Goal: Information Seeking & Learning: Learn about a topic

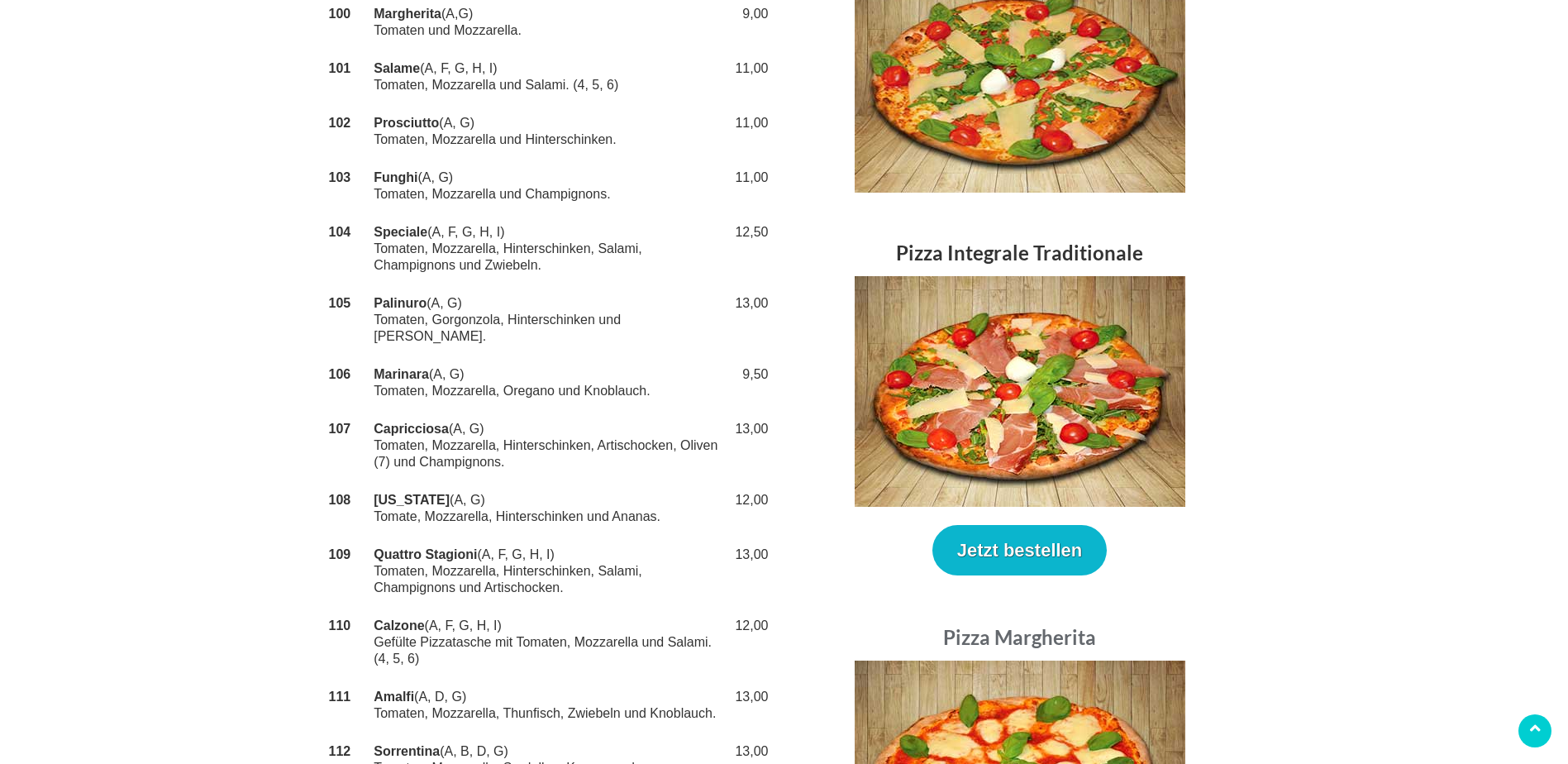
scroll to position [331, 0]
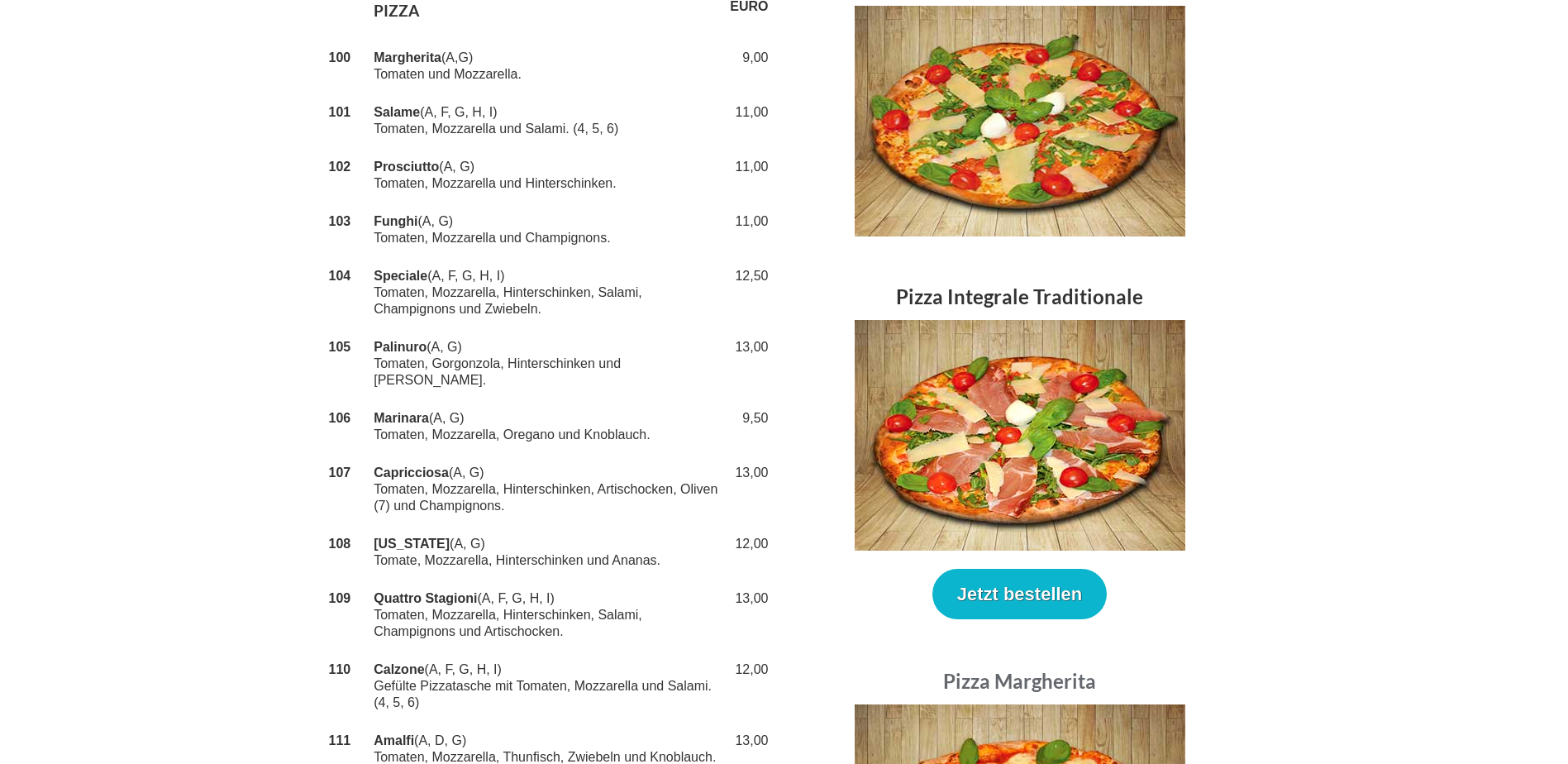
click at [1232, 334] on div "Pizza Integrale Traditionale Jetzt bestellen" at bounding box center [1020, 449] width 471 height 343
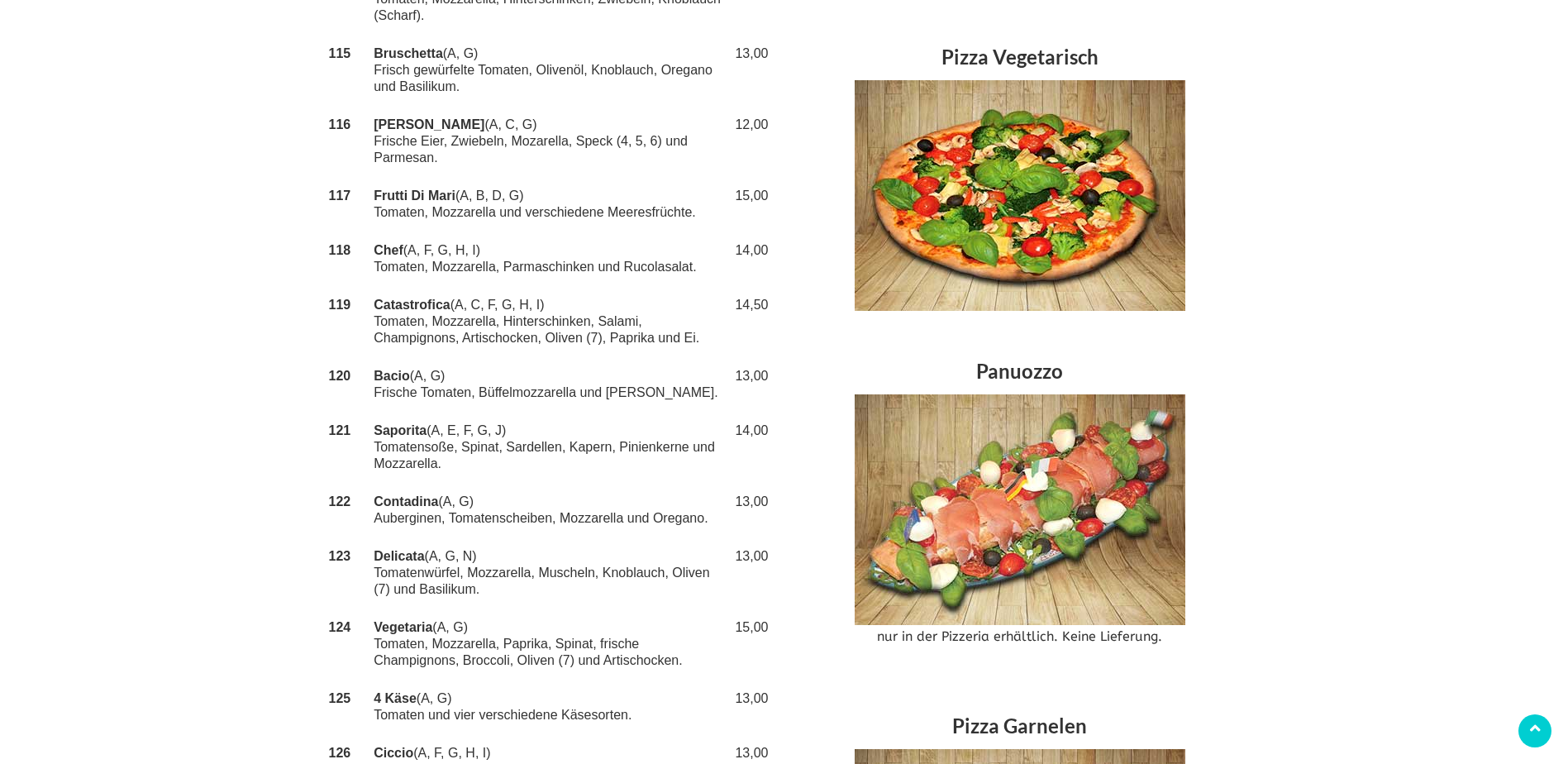
scroll to position [1268, 0]
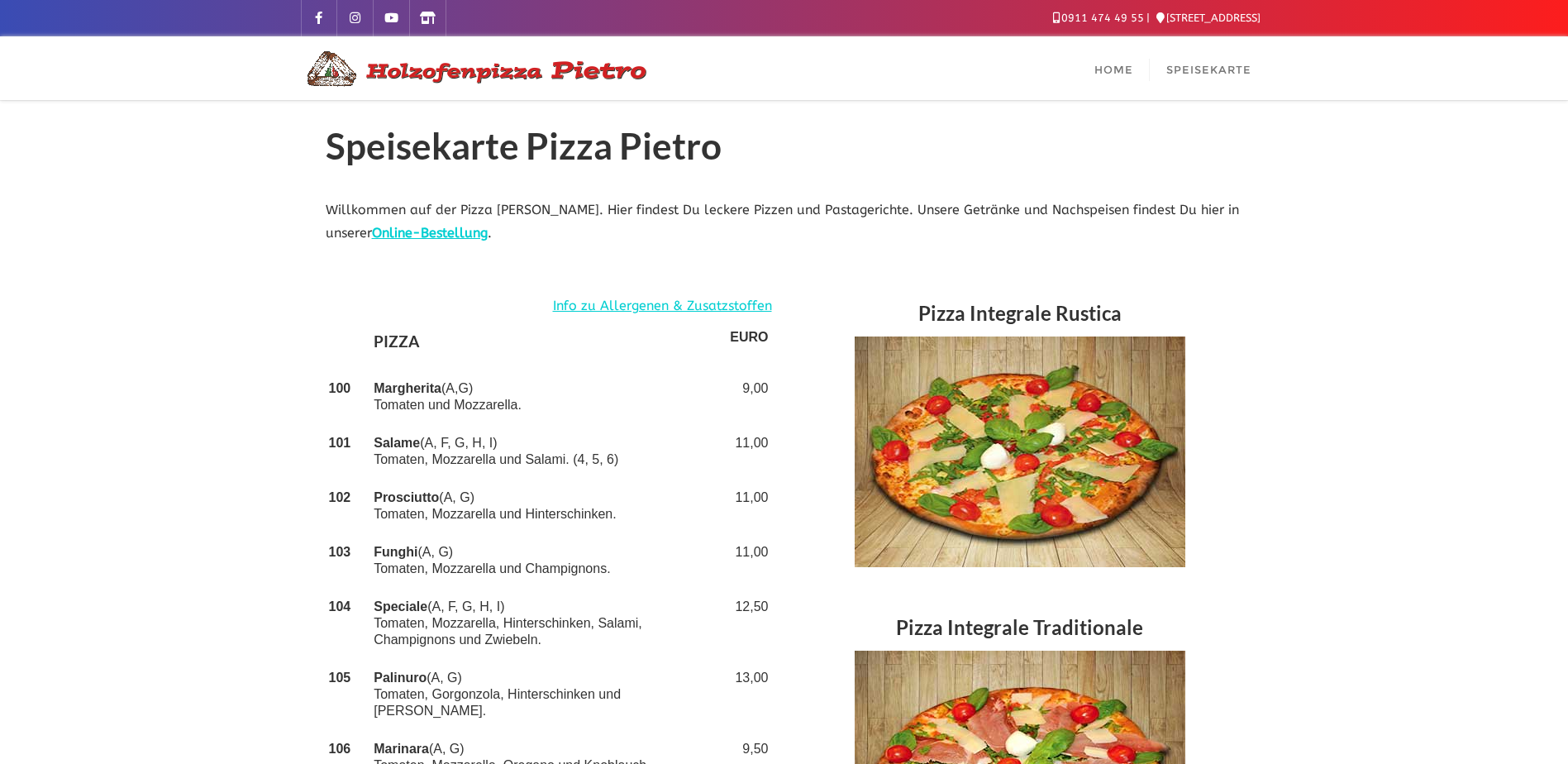
scroll to position [83, 0]
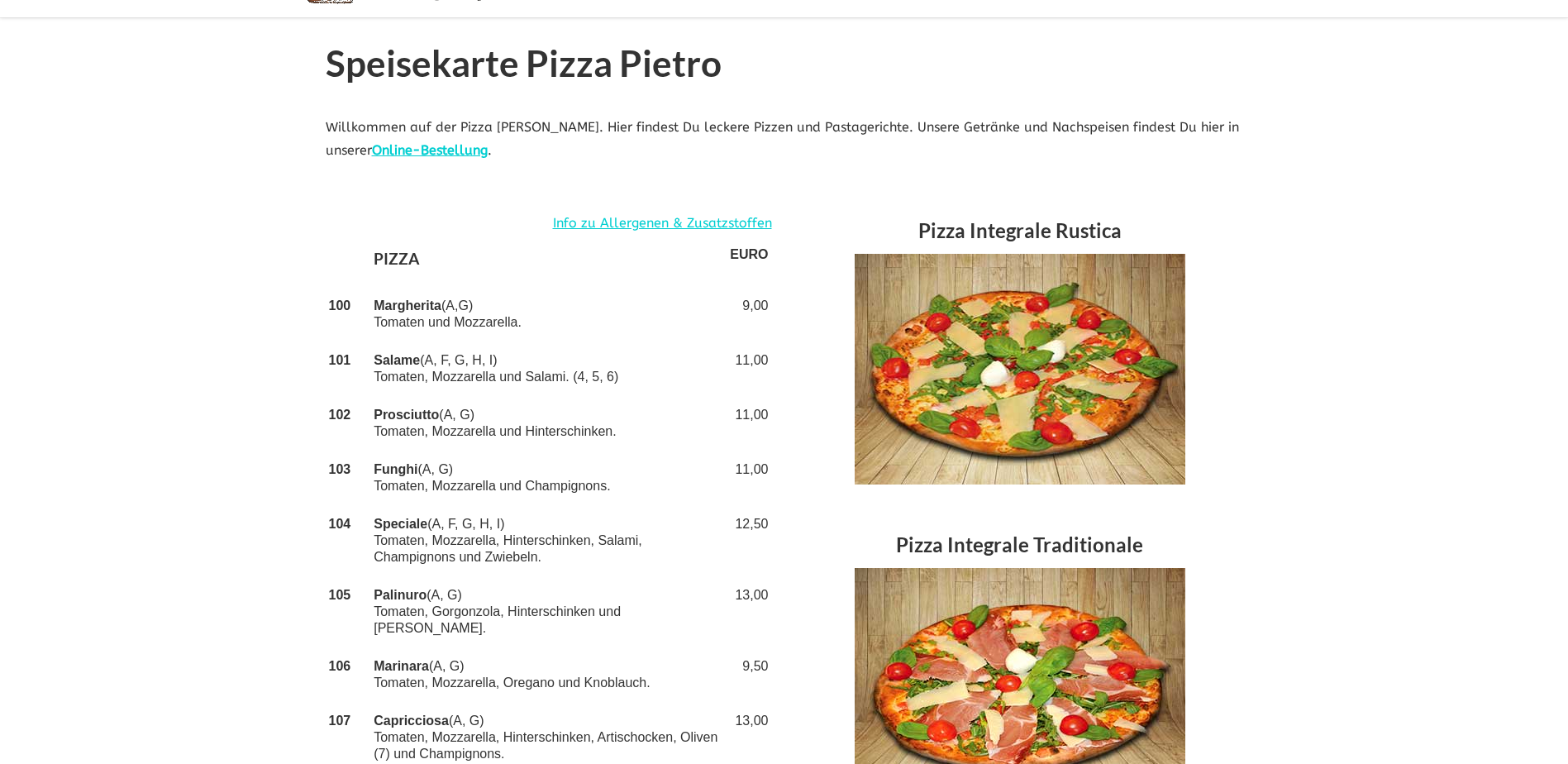
drag, startPoint x: 371, startPoint y: 522, endPoint x: 425, endPoint y: 524, distance: 54.0
click at [425, 524] on td "Speciale (A, F, G, H, I) Tomaten, Mozzarella, Hinterschinken, Salami, Champigno…" at bounding box center [548, 540] width 356 height 71
copy strong "Speciale"
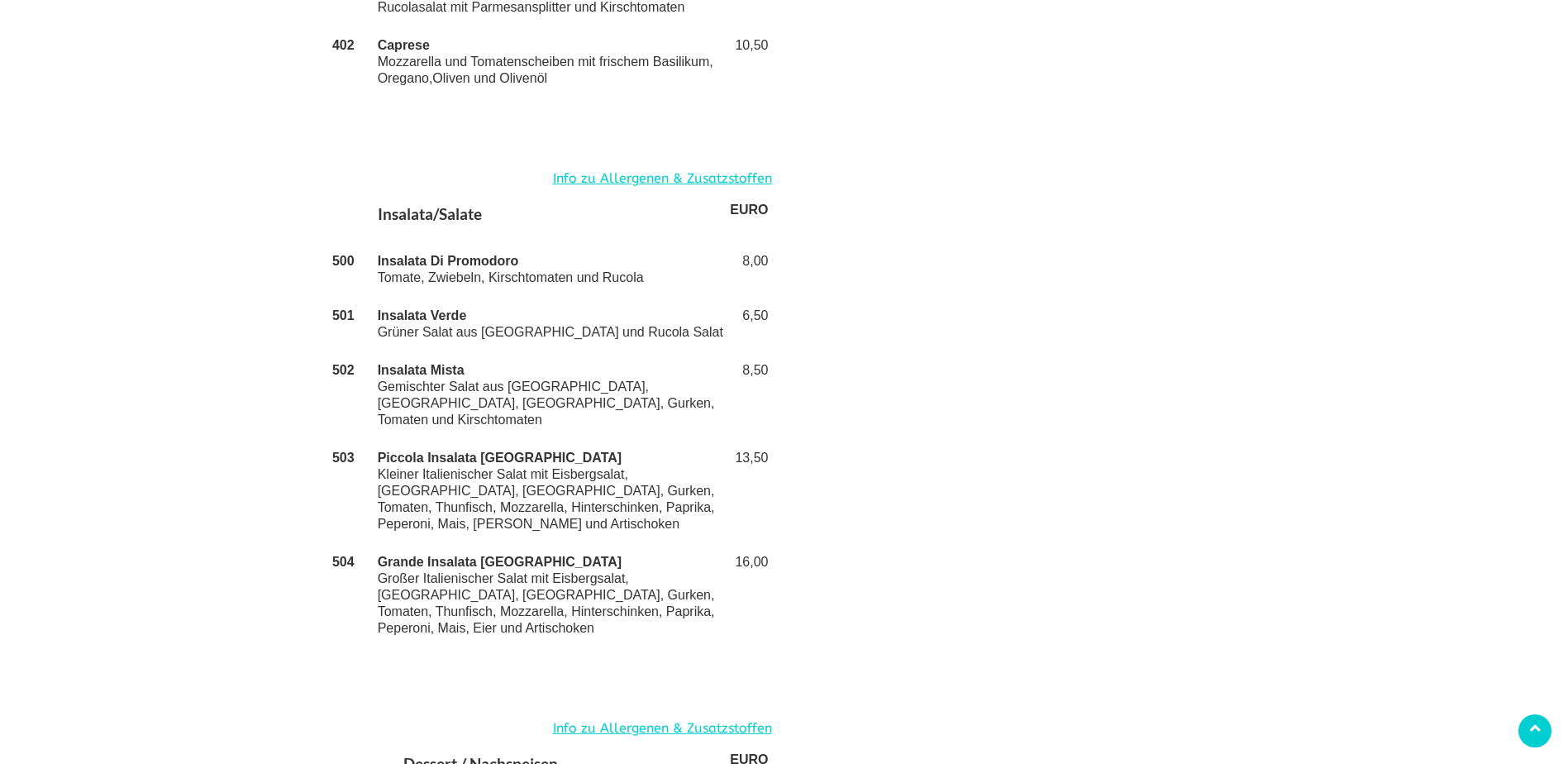
scroll to position [3472, 0]
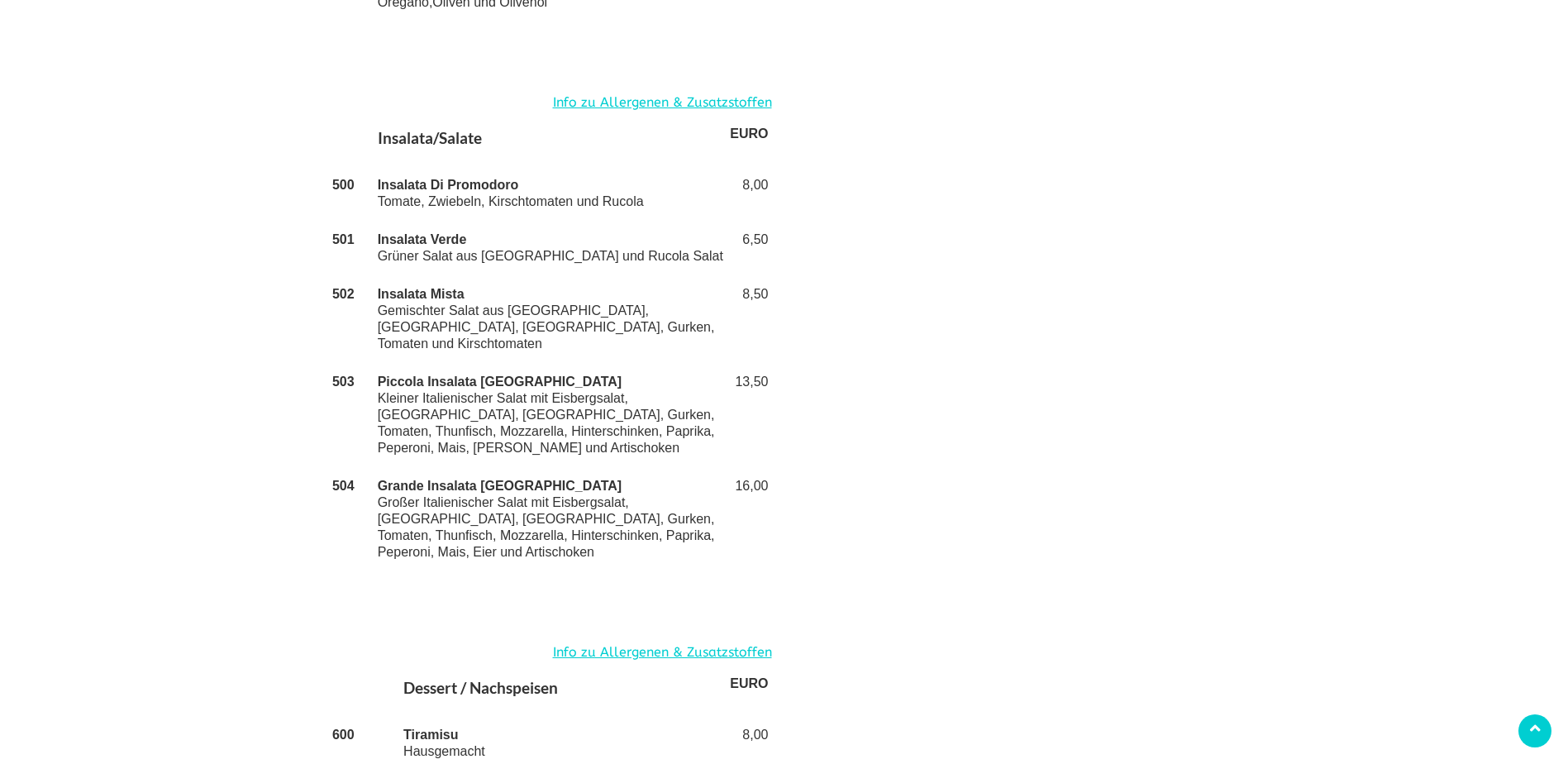
drag, startPoint x: 1303, startPoint y: 300, endPoint x: 1239, endPoint y: 318, distance: 66.5
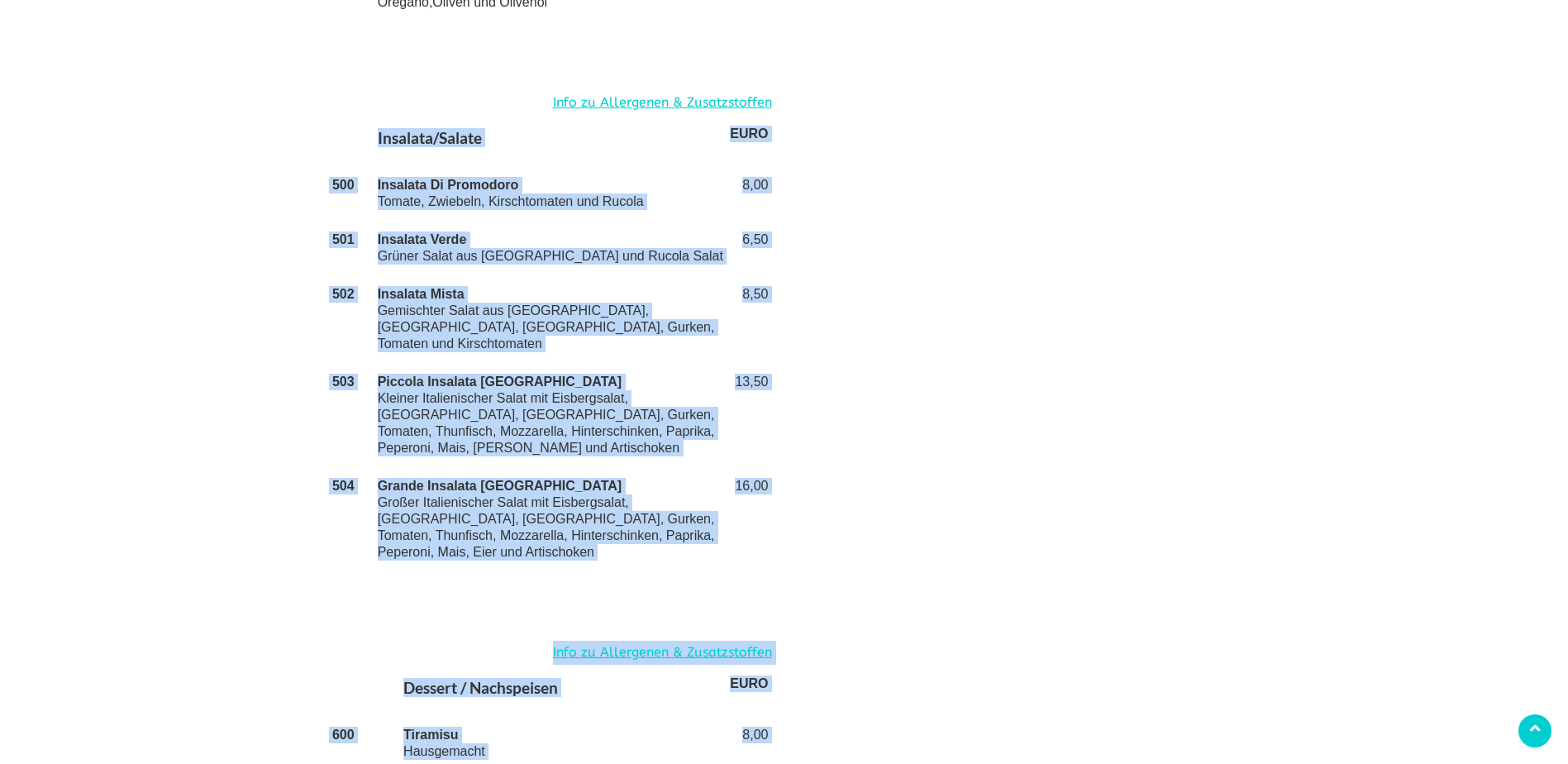
drag, startPoint x: 1239, startPoint y: 318, endPoint x: 1184, endPoint y: 312, distance: 55.3
click at [1187, 312] on div "Info zu Allergenen & Zusatzstoffen Insalata/Salate EURO 500 Insalata Di Promodo…" at bounding box center [784, 342] width 943 height 500
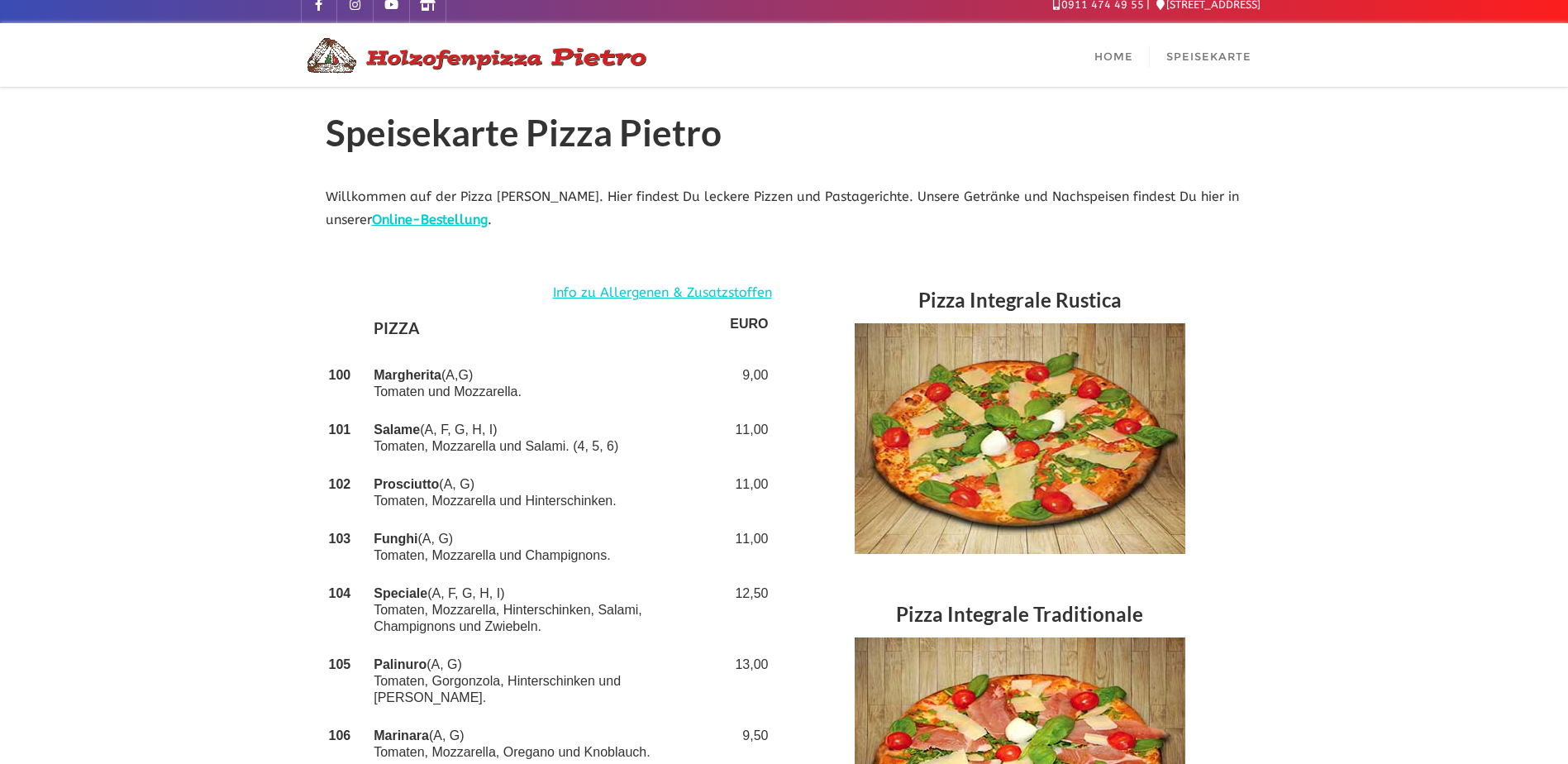
scroll to position [0, 0]
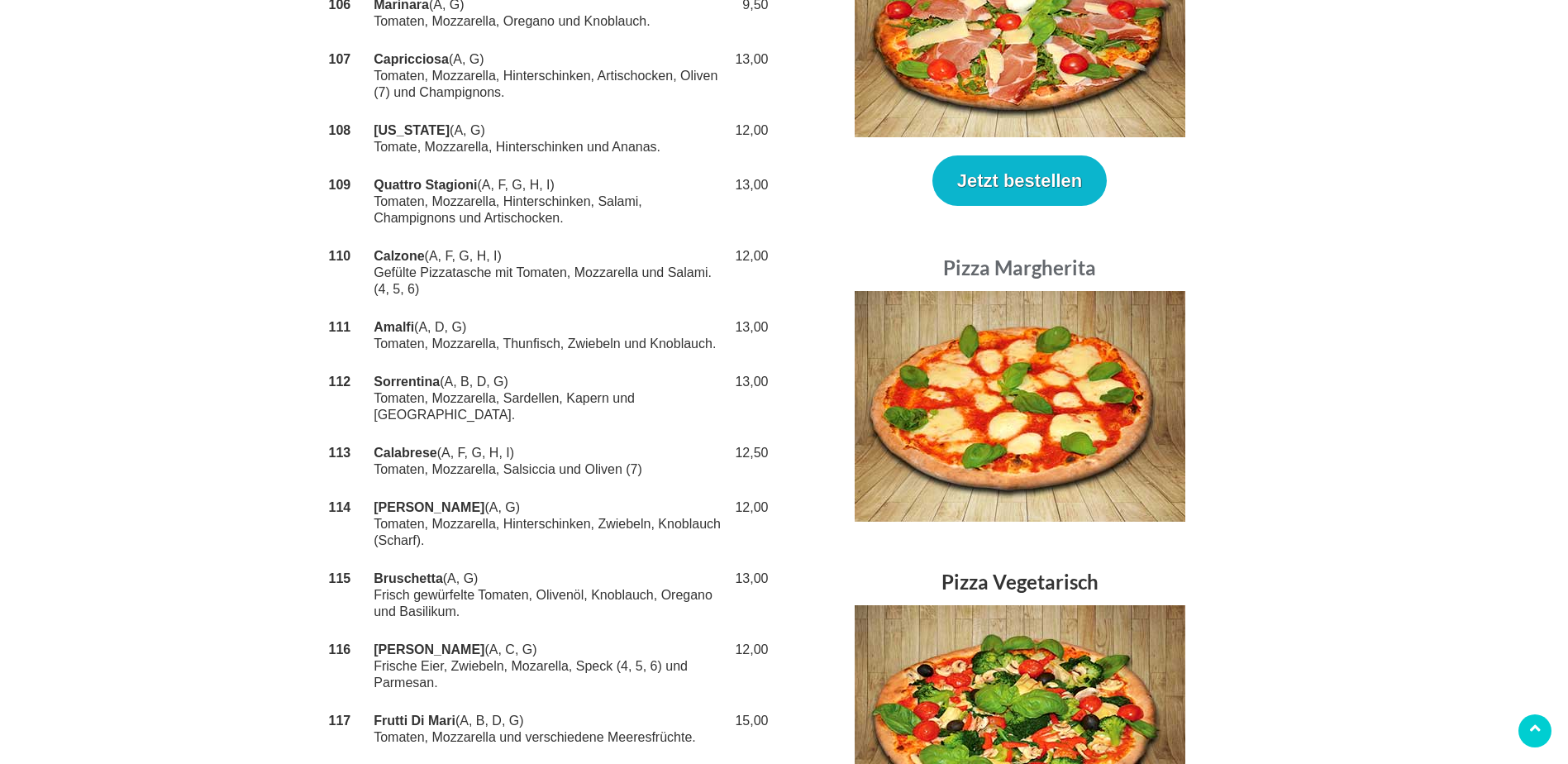
scroll to position [827, 0]
